Goal: Task Accomplishment & Management: Manage account settings

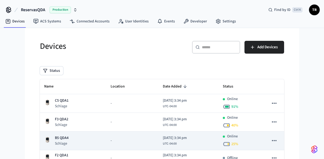
click at [59, 141] on p "Schlage" at bounding box center [62, 143] width 14 height 5
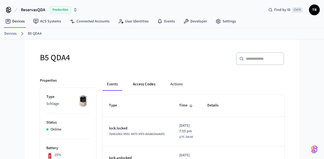
click at [140, 82] on button "Access Codes" at bounding box center [143, 84] width 31 height 13
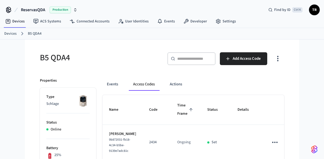
drag, startPoint x: 14, startPoint y: 35, endPoint x: 29, endPoint y: 31, distance: 15.2
click at [14, 35] on link "Devices" at bounding box center [10, 34] width 12 height 6
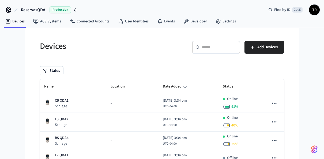
click at [317, 10] on span "TR" at bounding box center [314, 10] width 10 height 10
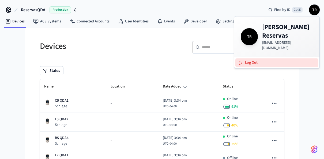
click at [264, 59] on button "Log Out" at bounding box center [276, 63] width 83 height 9
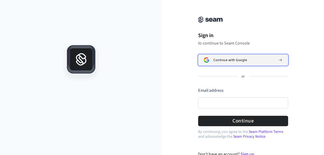
click at [221, 63] on button "Continue with Google" at bounding box center [243, 60] width 90 height 11
